Goal: Task Accomplishment & Management: Use online tool/utility

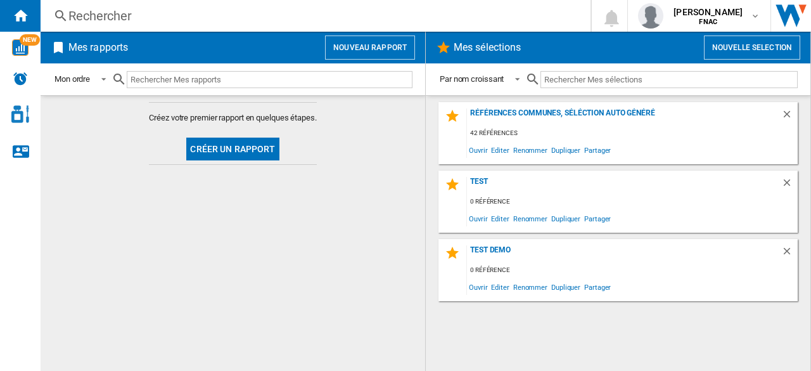
click at [376, 44] on button "Nouveau rapport" at bounding box center [370, 47] width 90 height 24
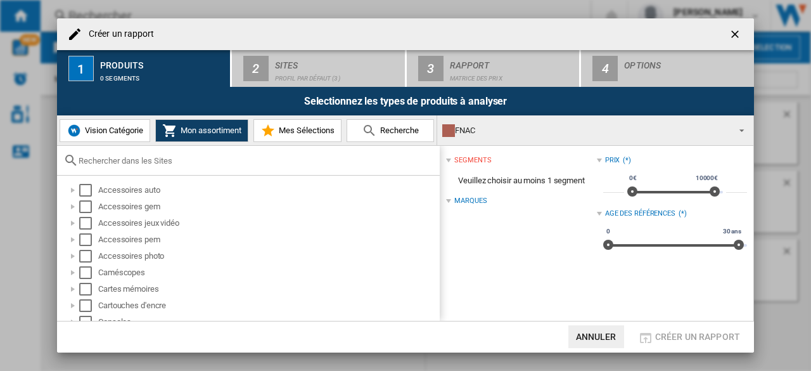
click at [508, 130] on div "FNAC" at bounding box center [585, 131] width 286 height 18
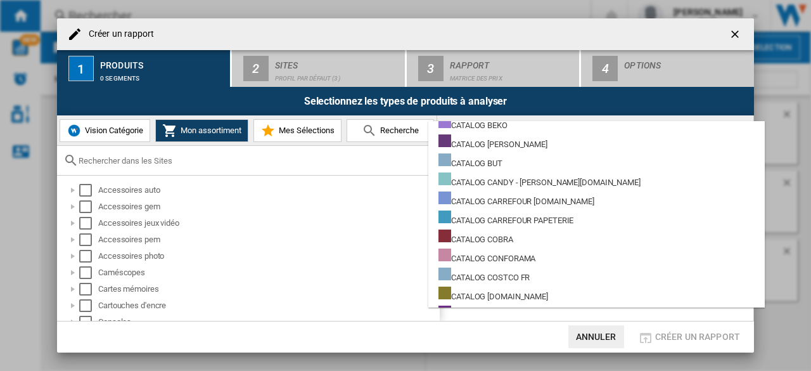
scroll to position [1547, 0]
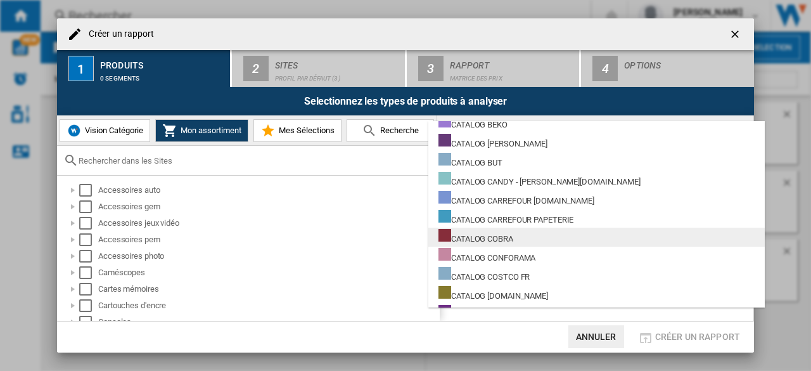
click at [490, 236] on div "CATALOG COBRA" at bounding box center [475, 237] width 75 height 16
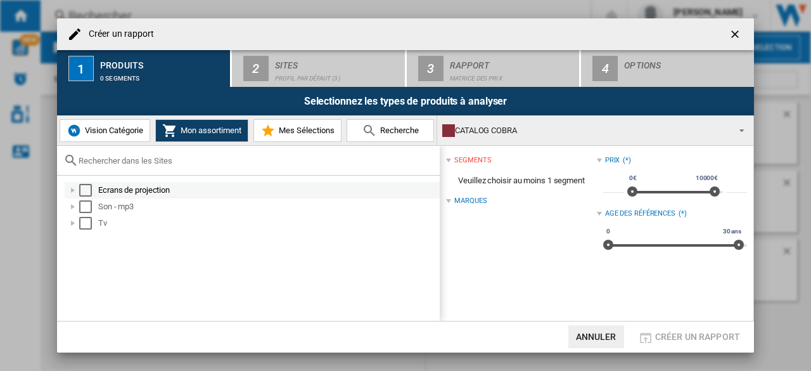
click at [91, 187] on div "Select" at bounding box center [85, 190] width 13 height 13
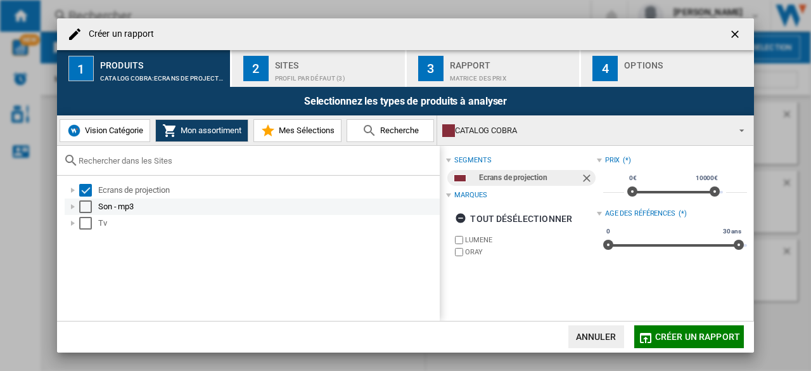
click at [89, 200] on div "Select" at bounding box center [85, 206] width 13 height 13
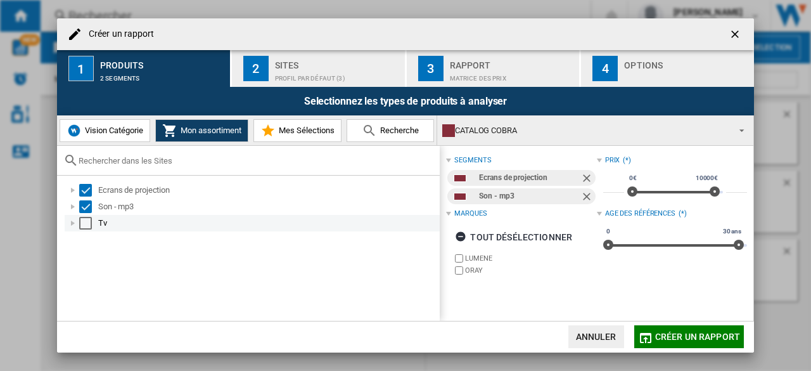
click at [89, 219] on div "Select" at bounding box center [85, 223] width 13 height 13
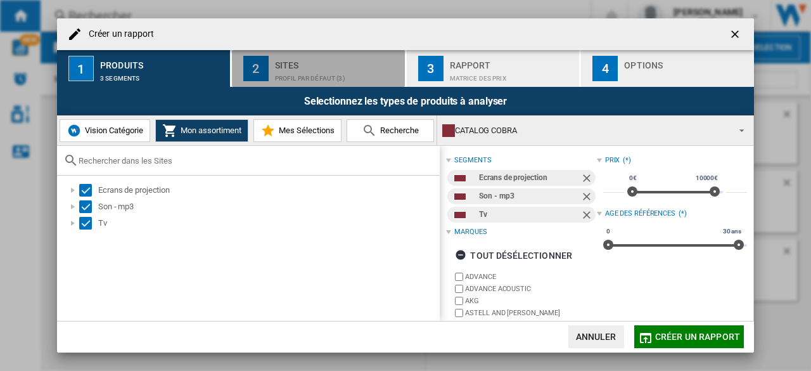
click at [309, 73] on div "Profil par défaut (3)" at bounding box center [337, 74] width 125 height 13
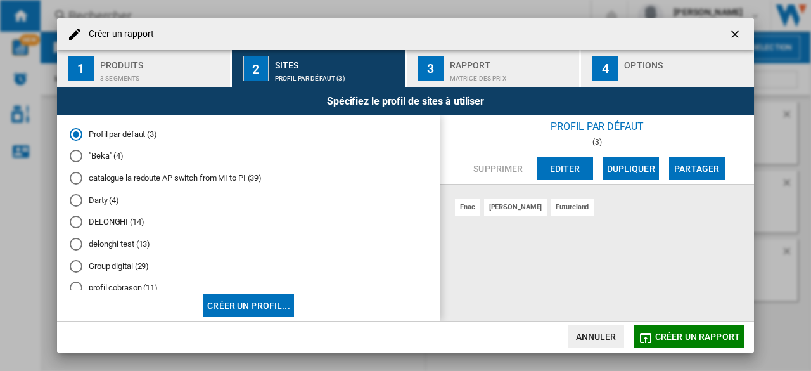
scroll to position [158, 0]
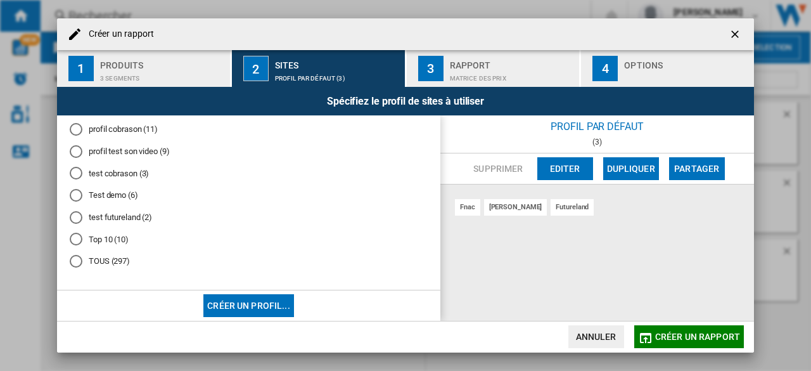
click at [75, 262] on div "TOUS (297)" at bounding box center [76, 261] width 13 height 13
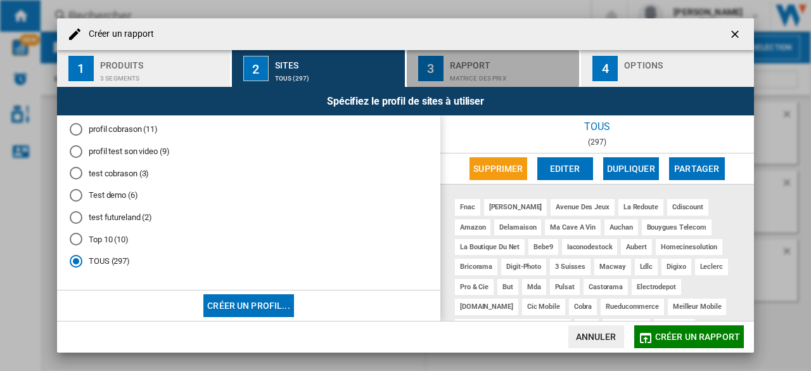
click at [503, 55] on div "Rapport" at bounding box center [512, 61] width 125 height 13
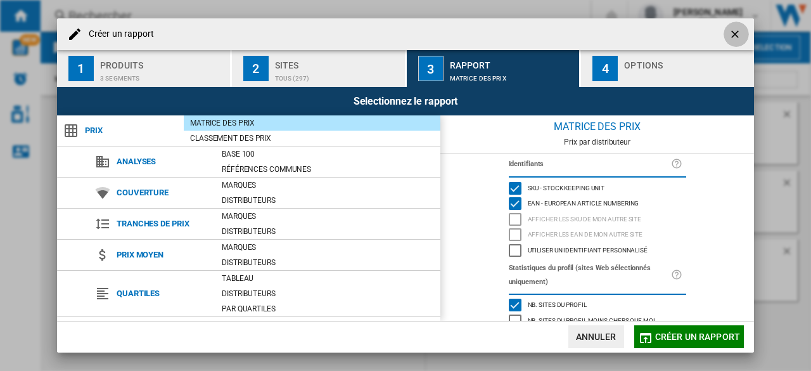
click at [732, 34] on ng-md-icon "getI18NText('BUTTONS.CLOSE_DIALOG')" at bounding box center [736, 35] width 15 height 15
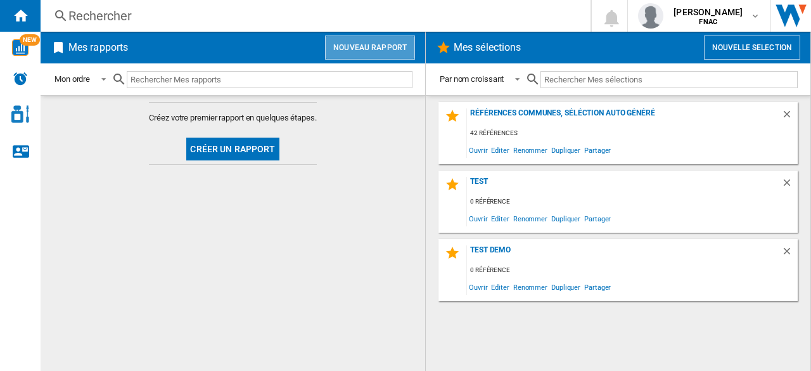
click at [384, 49] on button "Nouveau rapport" at bounding box center [370, 47] width 90 height 24
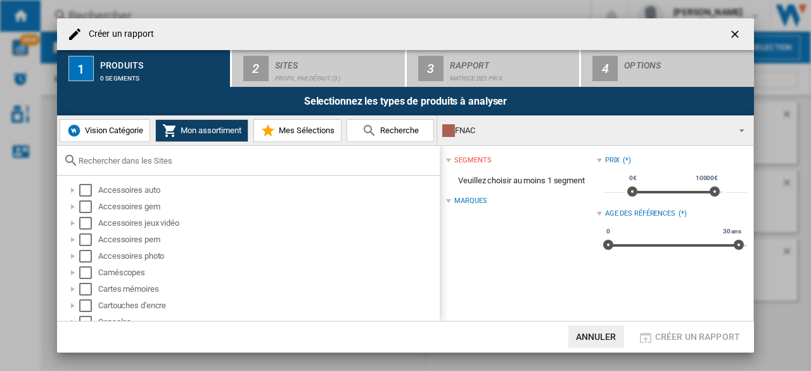
click at [484, 127] on div "FNAC" at bounding box center [585, 131] width 286 height 18
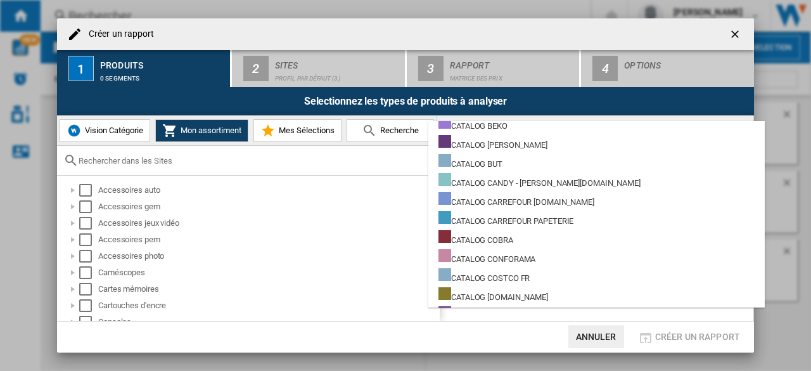
scroll to position [1545, 0]
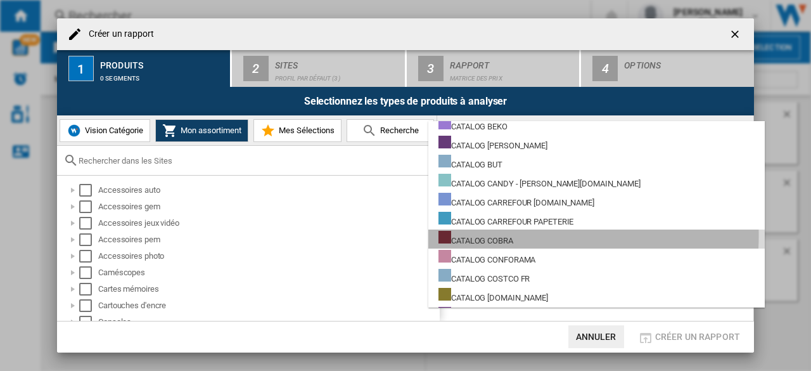
click at [483, 235] on div "CATALOG COBRA" at bounding box center [475, 239] width 75 height 16
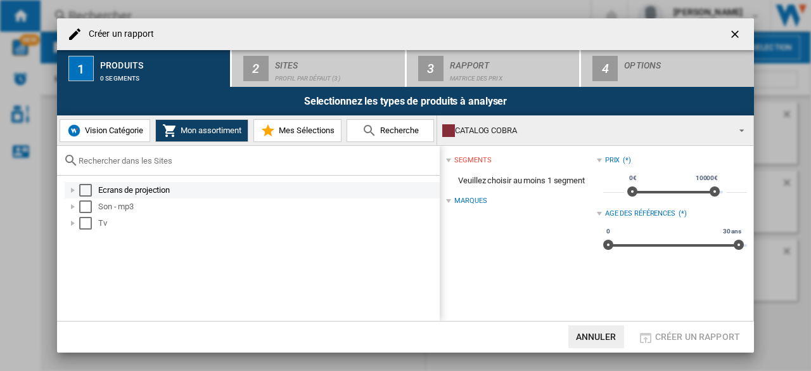
click at [89, 186] on div "Select" at bounding box center [85, 190] width 13 height 13
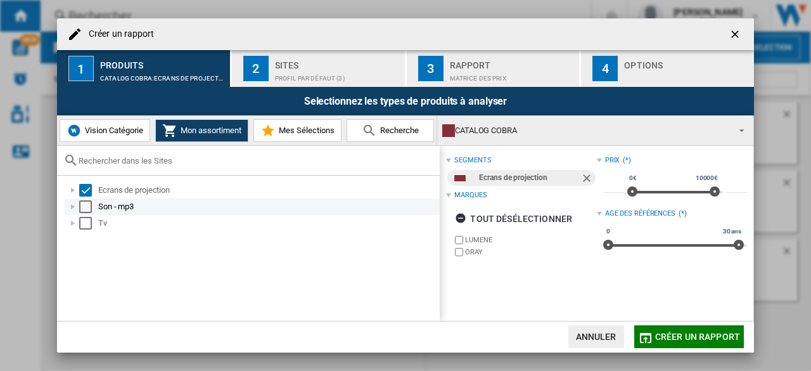
click at [87, 203] on div "Select" at bounding box center [85, 206] width 13 height 13
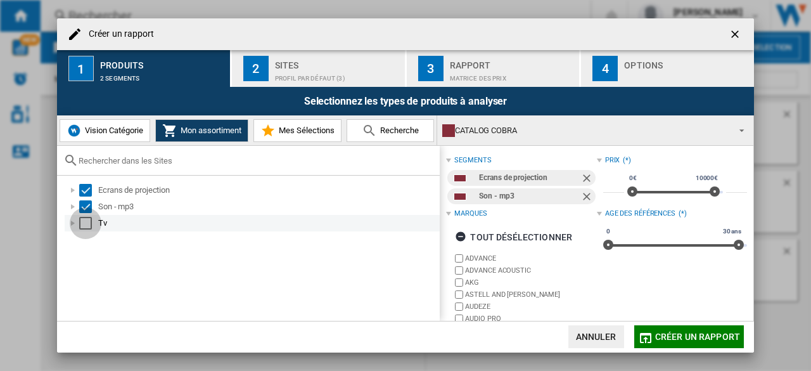
click at [83, 225] on div "Select" at bounding box center [85, 223] width 13 height 13
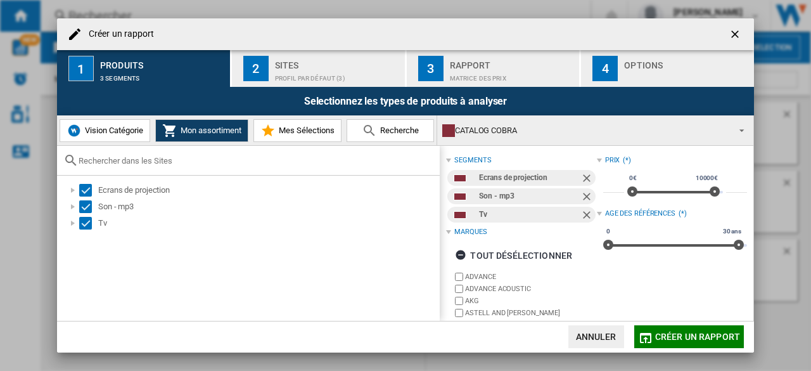
click at [316, 73] on div "Profil par défaut (3)" at bounding box center [337, 74] width 125 height 13
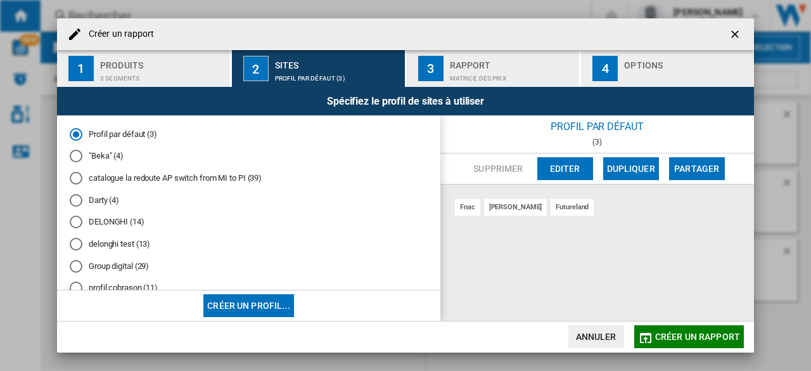
scroll to position [158, 0]
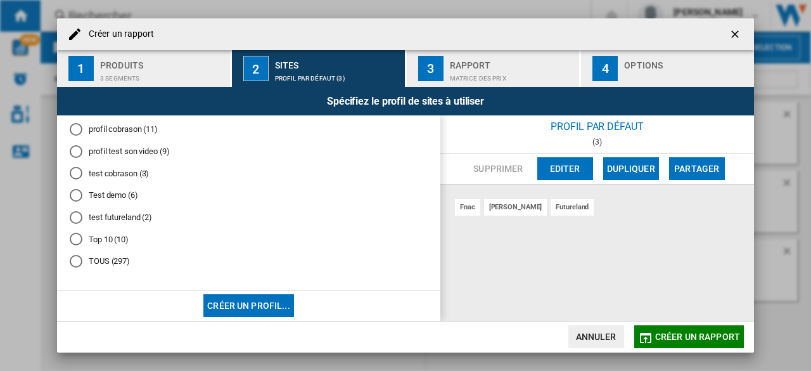
drag, startPoint x: 76, startPoint y: 259, endPoint x: 100, endPoint y: 241, distance: 29.9
click at [76, 259] on div "TOUS (297)" at bounding box center [76, 261] width 13 height 13
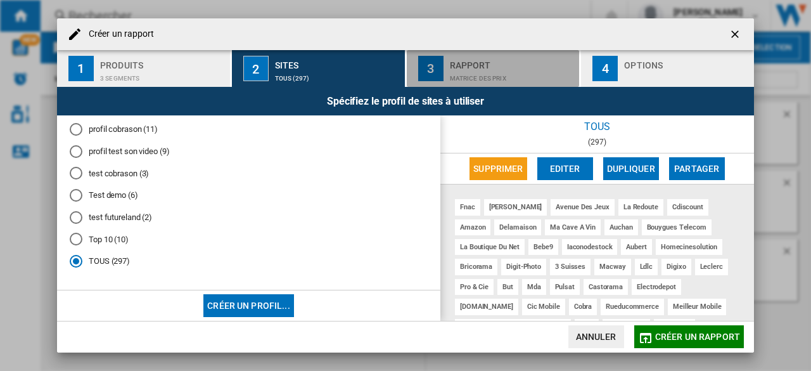
click at [466, 72] on div "Matrice des prix" at bounding box center [512, 74] width 125 height 13
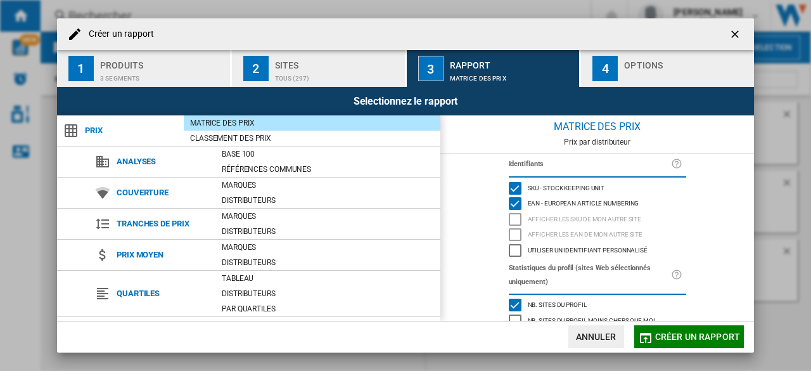
scroll to position [171, 0]
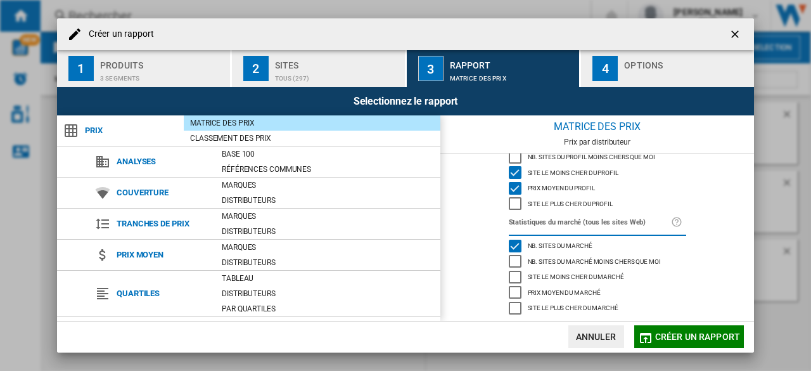
click at [674, 333] on span "Créer un rapport" at bounding box center [697, 336] width 85 height 10
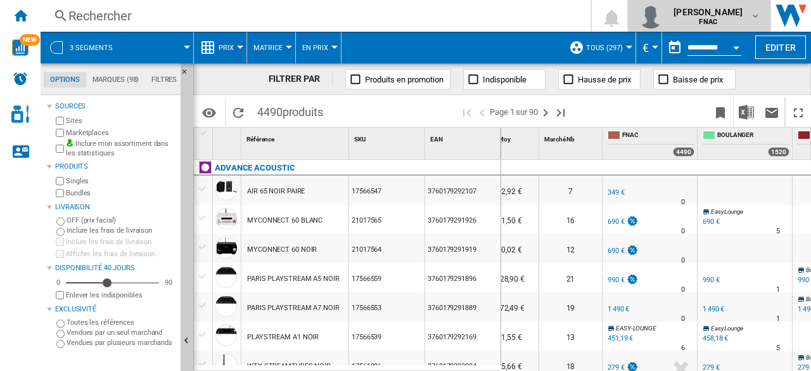
click at [727, 16] on span "alice benhamla" at bounding box center [707, 12] width 69 height 13
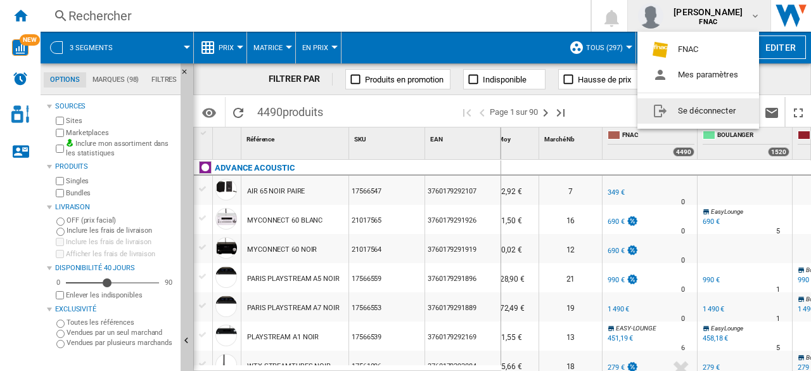
click at [677, 113] on button "Se déconnecter" at bounding box center [698, 110] width 122 height 25
